Goal: Communication & Community: Answer question/provide support

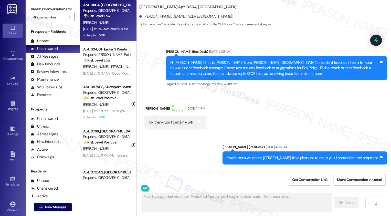
scroll to position [5845, 0]
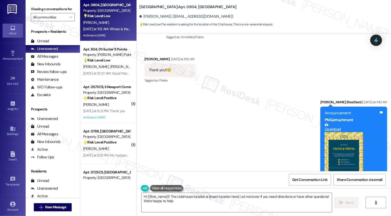
type textarea "Hi {{first_name}}! The clubhouse location is [insert location here]. Let me kno…"
click at [355, 132] on button "Zoom image" at bounding box center [344, 156] width 38 height 48
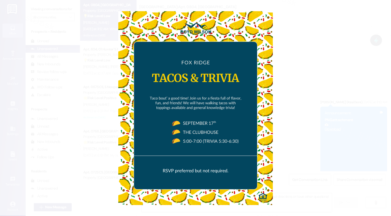
click at [349, 156] on button "Unzoom image" at bounding box center [195, 108] width 391 height 216
